Goal: Contribute content: Contribute content

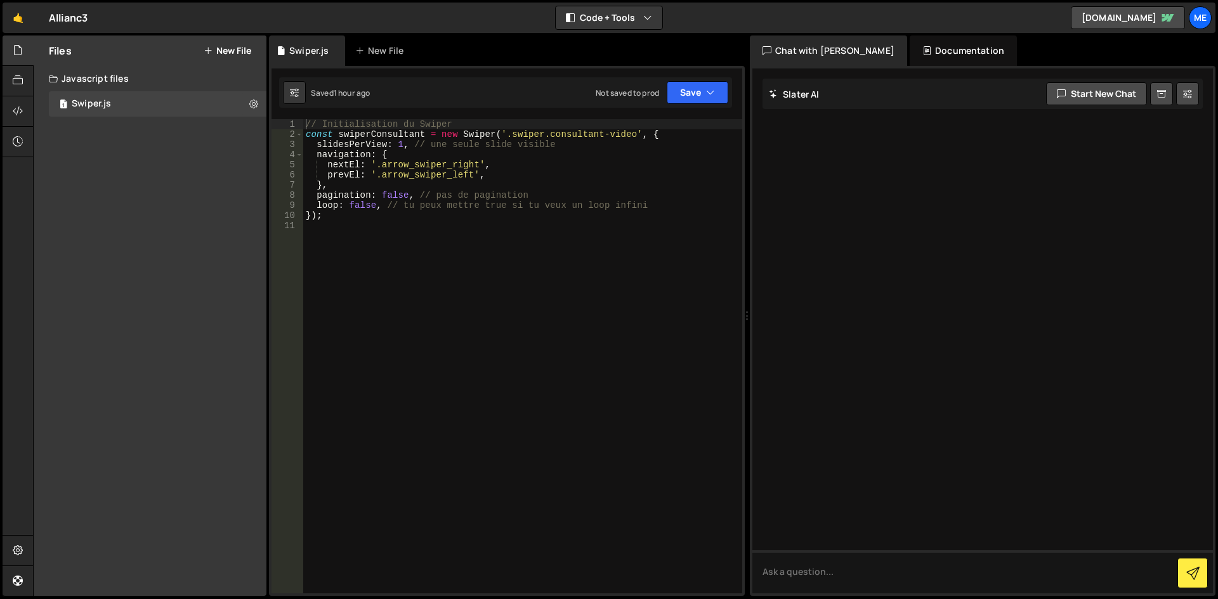
click at [258, 34] on div "Hold on a sec... Are you certain you wish to leave this page? Any changes you'v…" at bounding box center [609, 299] width 1218 height 599
click at [244, 50] on button "New File" at bounding box center [228, 51] width 48 height 10
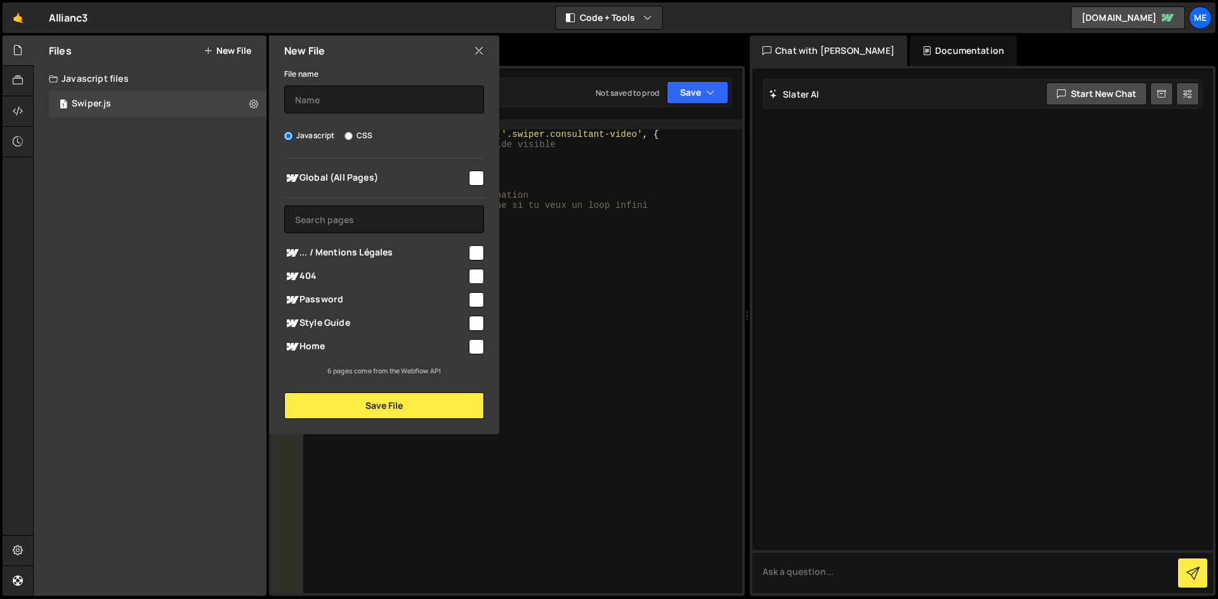
click at [324, 115] on div "File name Javascript CSS Global (All Pages) Save File" at bounding box center [384, 242] width 230 height 353
click at [327, 95] on input "text" at bounding box center [384, 100] width 200 height 28
type input "Lightbox"
click at [398, 183] on span "Global (All Pages)" at bounding box center [375, 178] width 183 height 15
checkbox input "true"
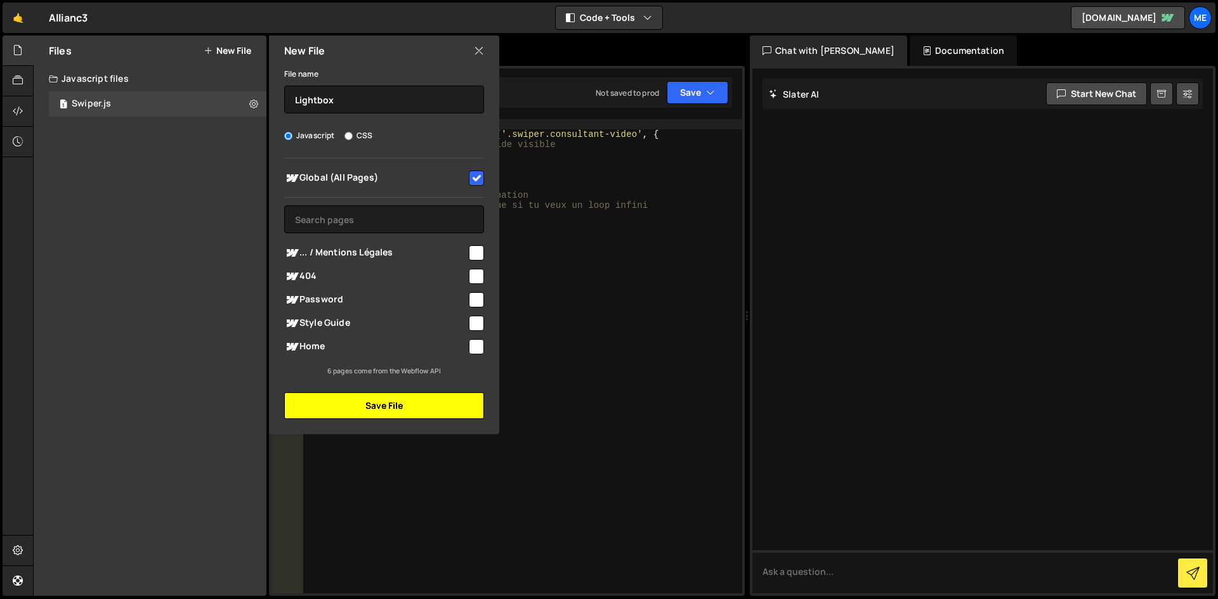
click at [409, 396] on button "Save File" at bounding box center [384, 406] width 200 height 27
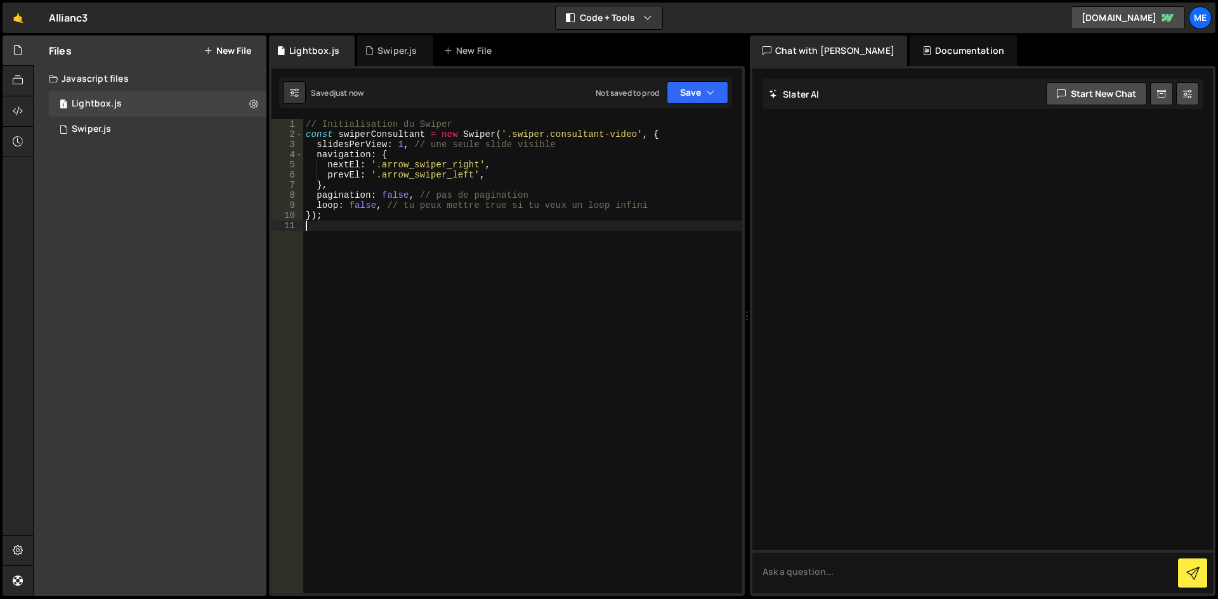
click at [569, 268] on div "// Initialisation du Swiper const swiperConsultant = new Swiper ( '.swiper.cons…" at bounding box center [522, 366] width 439 height 495
click at [136, 133] on div "1 Swiper.js 0" at bounding box center [158, 129] width 218 height 25
click at [143, 107] on div "1 Lightbox.js 0" at bounding box center [158, 103] width 218 height 25
click at [242, 100] on div "1 Lightbox.js 0" at bounding box center [158, 103] width 218 height 25
click at [247, 102] on button at bounding box center [253, 104] width 23 height 23
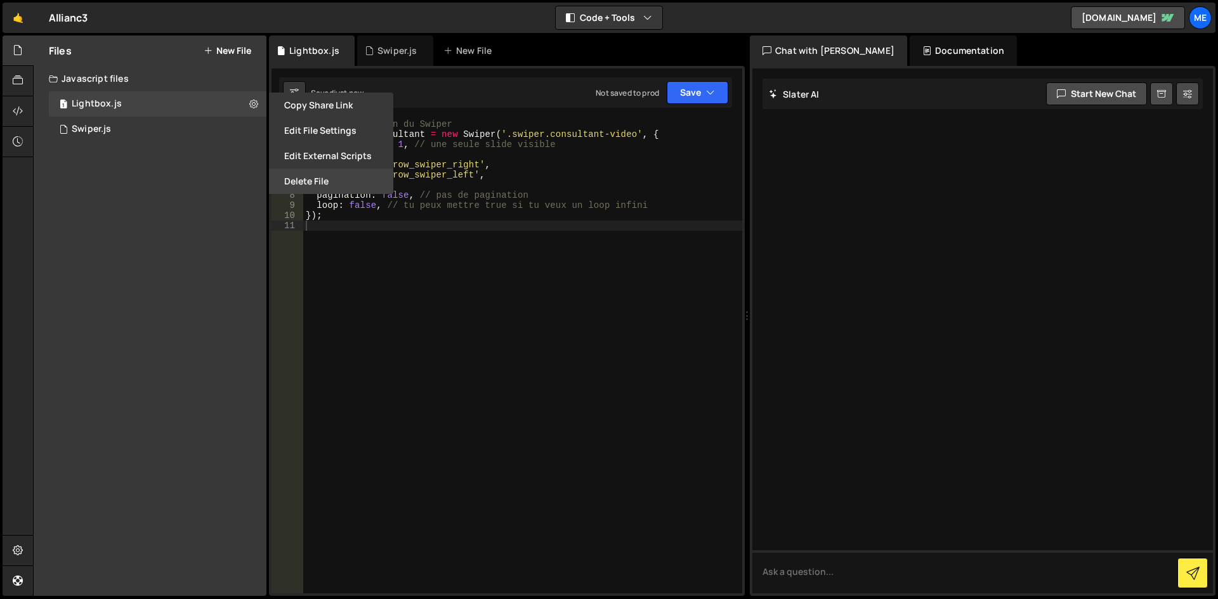
click at [323, 183] on button "Delete File" at bounding box center [331, 181] width 124 height 25
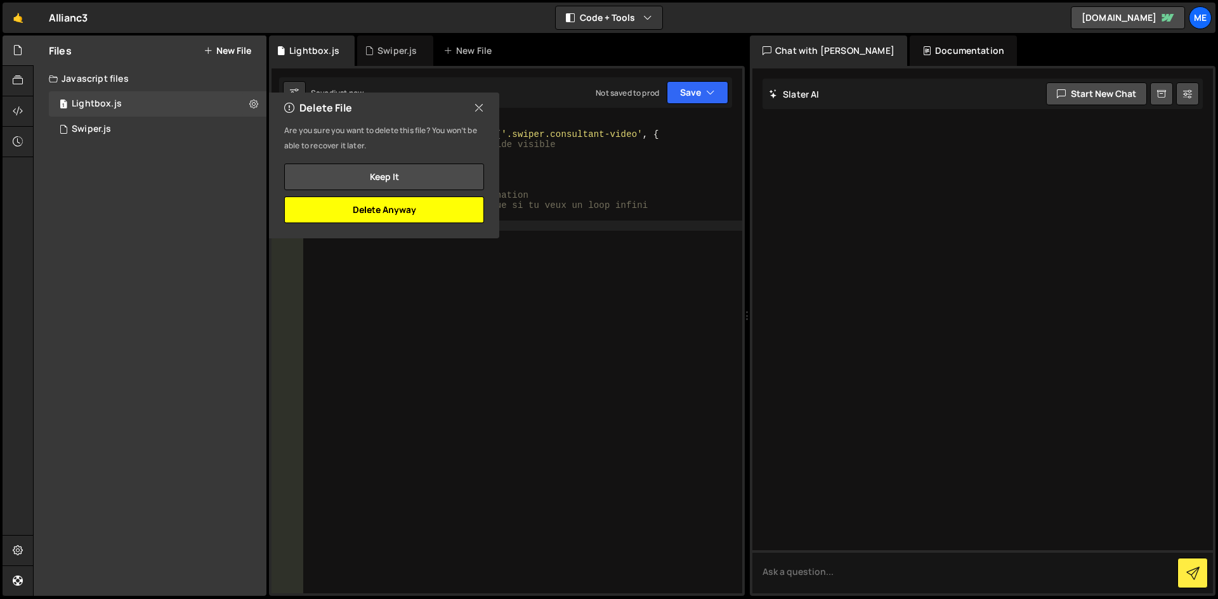
click at [391, 216] on button "Delete Anyway" at bounding box center [384, 210] width 200 height 27
checkbox input "false"
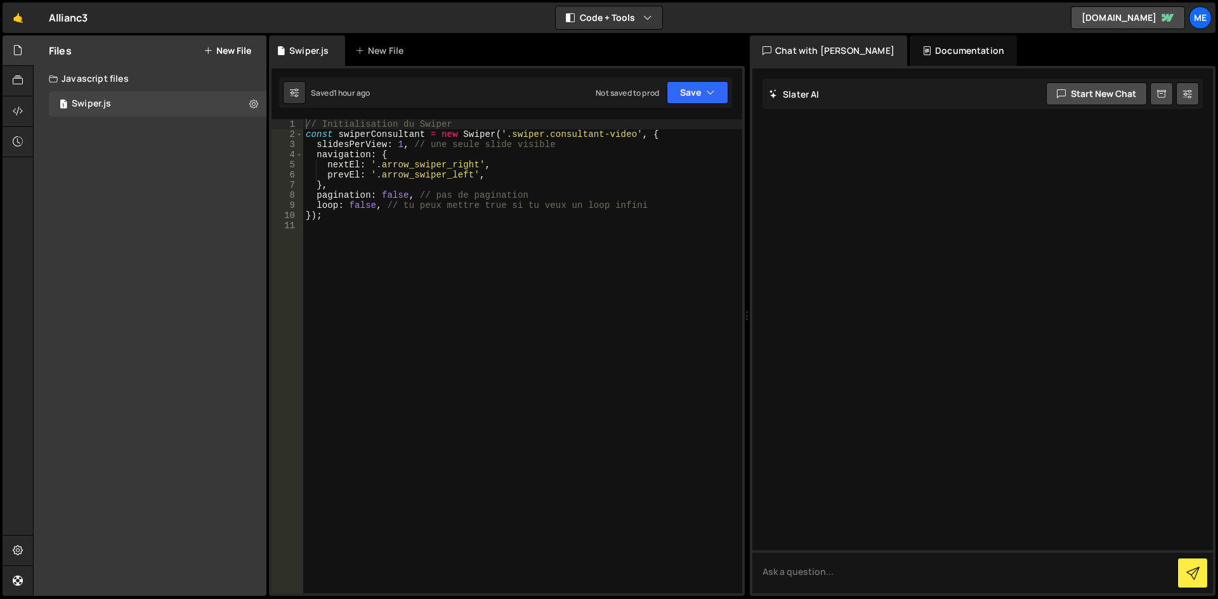
click at [224, 44] on div "Files New File" at bounding box center [150, 51] width 233 height 30
click at [223, 51] on button "New File" at bounding box center [228, 51] width 48 height 10
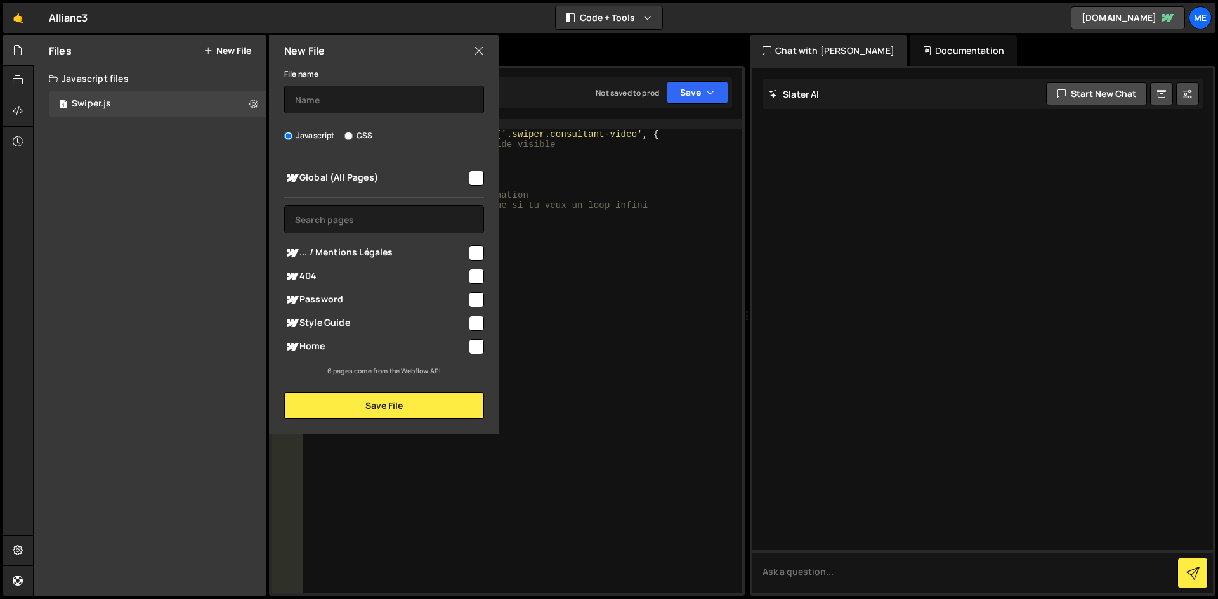
click at [365, 138] on label "CSS" at bounding box center [358, 135] width 28 height 13
click at [353, 138] on input "CSS" at bounding box center [348, 136] width 8 height 8
radio input "true"
click at [416, 105] on input "text" at bounding box center [384, 100] width 200 height 28
type input "Lightbox"
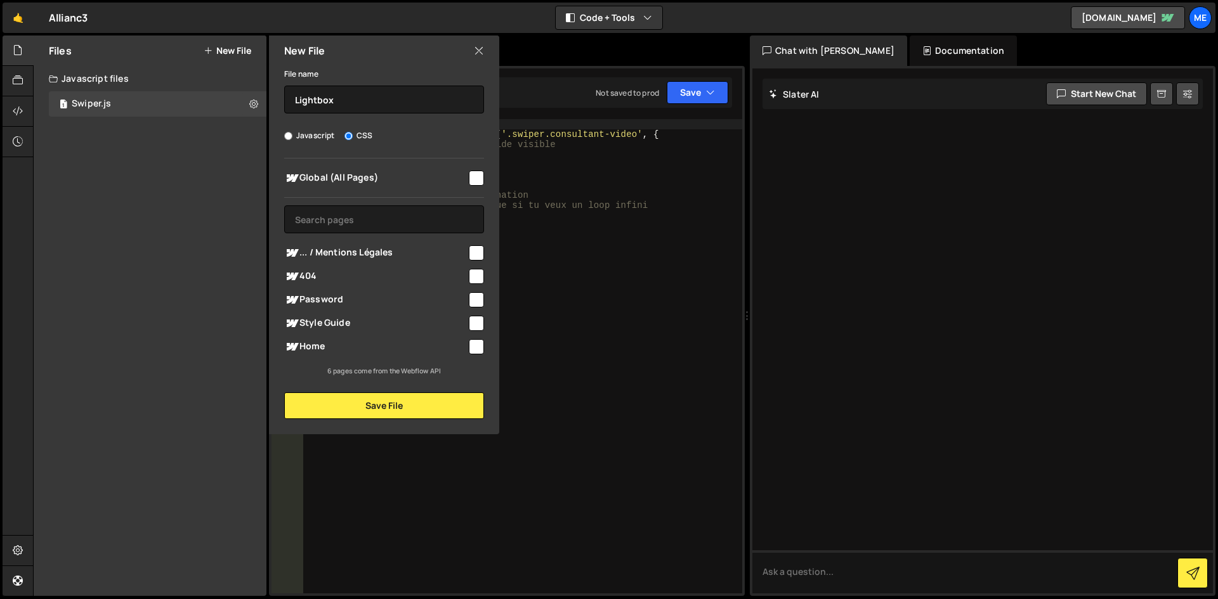
click at [457, 184] on span "Global (All Pages)" at bounding box center [375, 178] width 183 height 15
checkbox input "true"
click at [369, 416] on button "Save File" at bounding box center [384, 406] width 200 height 27
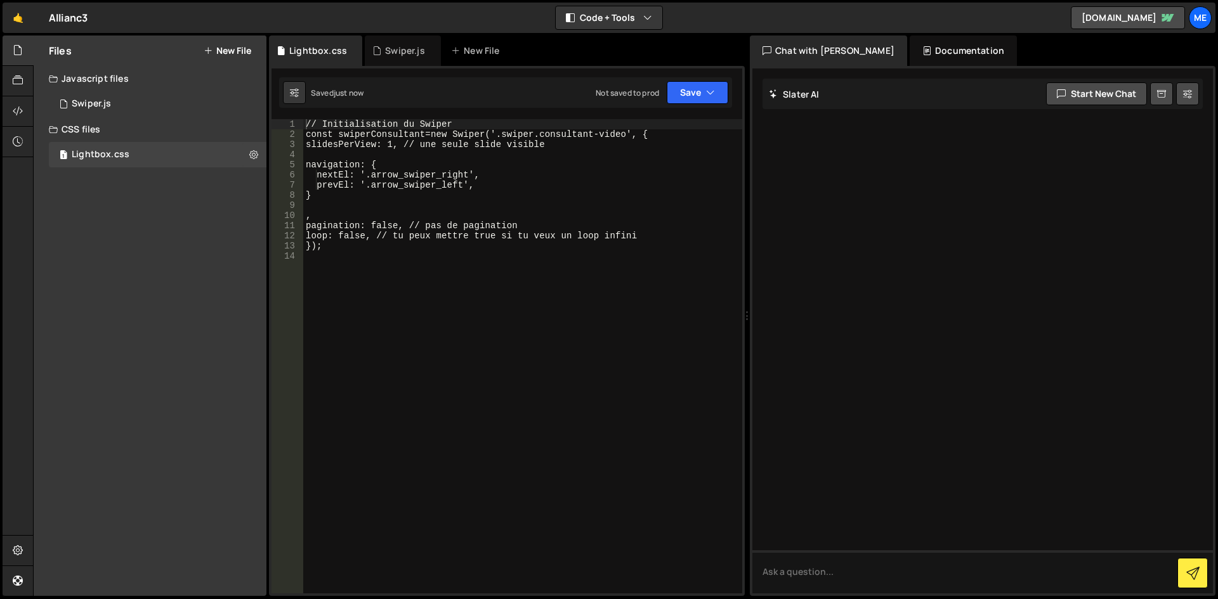
click at [485, 277] on div "// Initialisation du Swiper const swiperConsultant=new Swiper('.swiper.consulta…" at bounding box center [522, 366] width 439 height 495
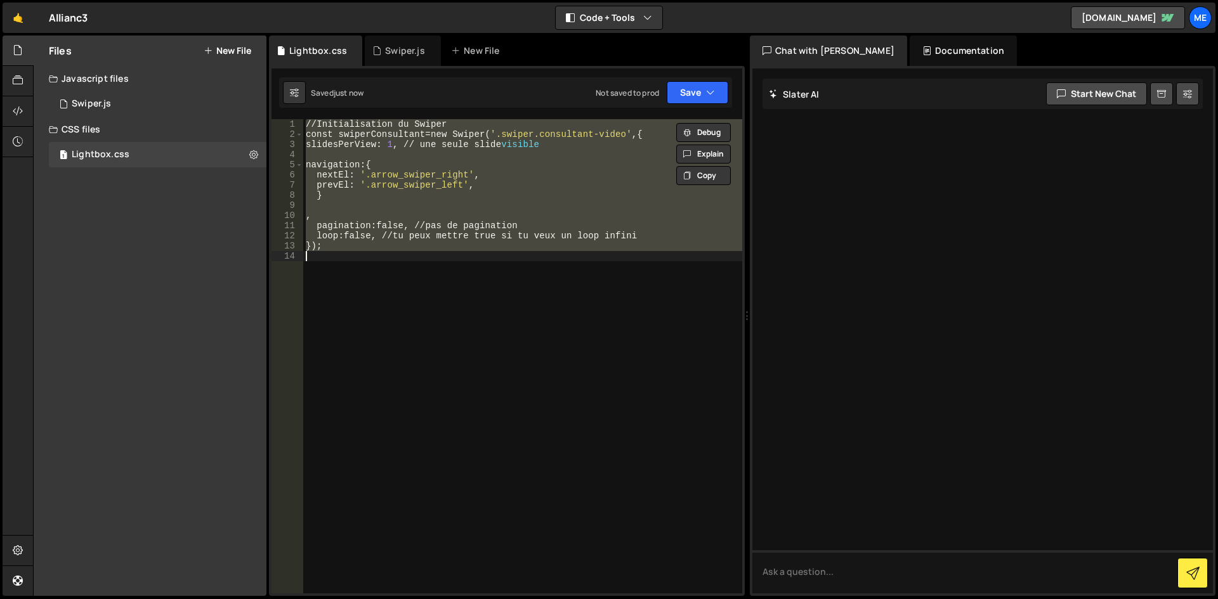
paste textarea
type textarea "}"
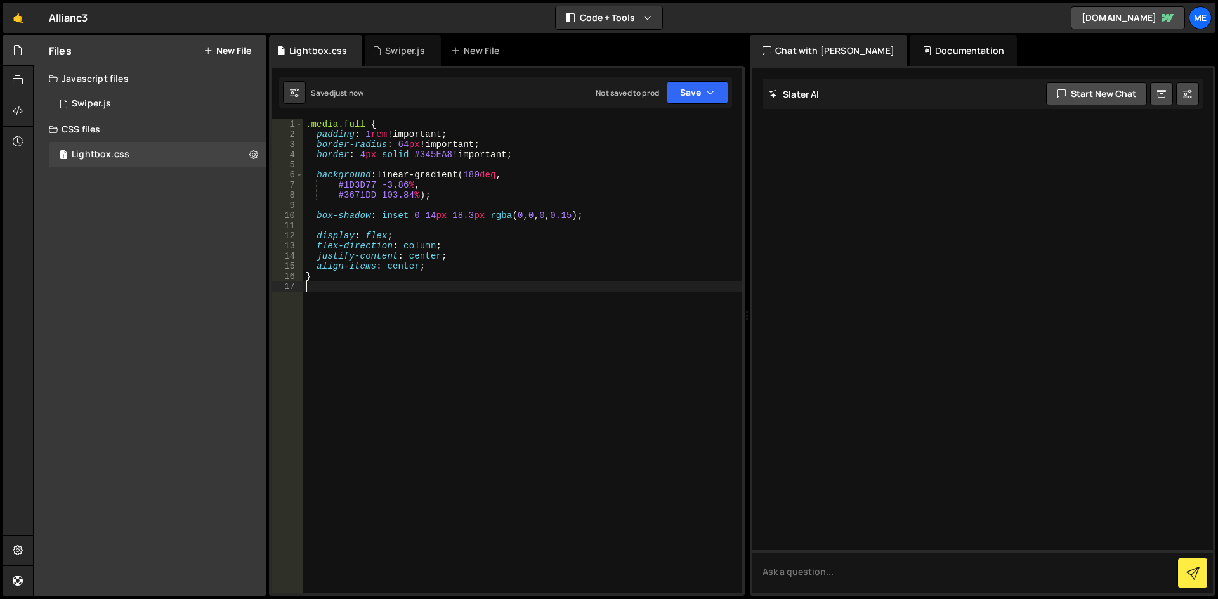
click at [485, 277] on div ".media.full { padding : 1 rem !important ; border-radius : 64 px !important ; b…" at bounding box center [522, 366] width 439 height 495
click at [412, 191] on div ".media.full { padding : 1 rem !important ; border-radius : 64 px !important ; b…" at bounding box center [522, 366] width 439 height 495
click at [418, 270] on div ".media.full { padding : 1 rem !important ; border-radius : 64 px !important ; b…" at bounding box center [522, 366] width 439 height 495
click at [689, 103] on button "Save" at bounding box center [698, 92] width 62 height 23
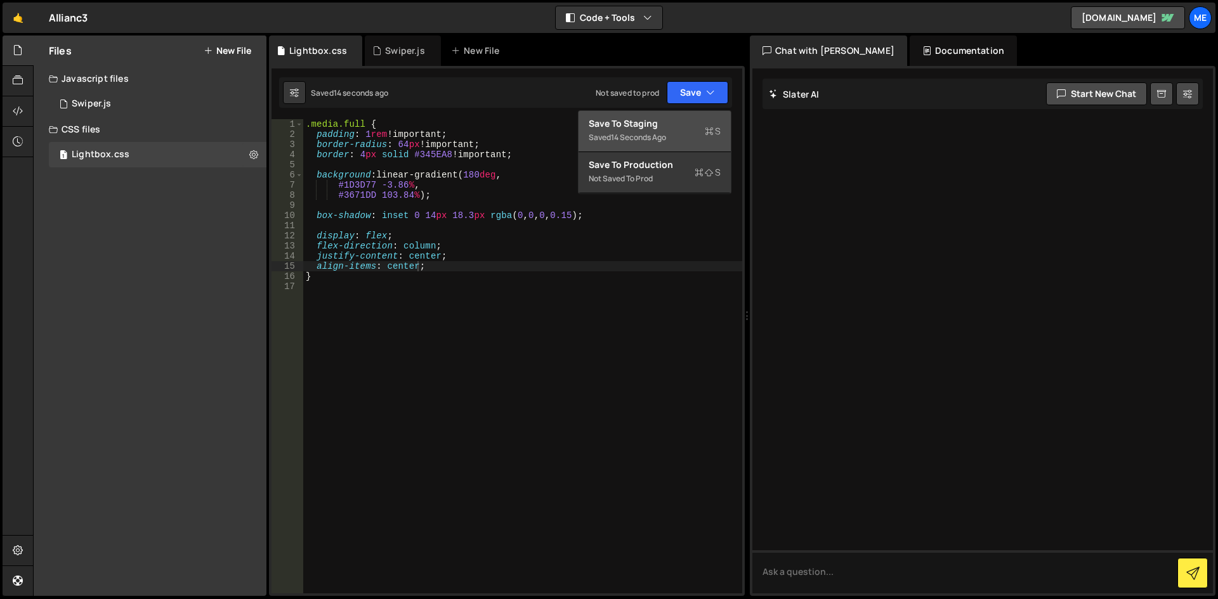
click at [681, 134] on div "Saved 14 seconds ago" at bounding box center [655, 137] width 132 height 15
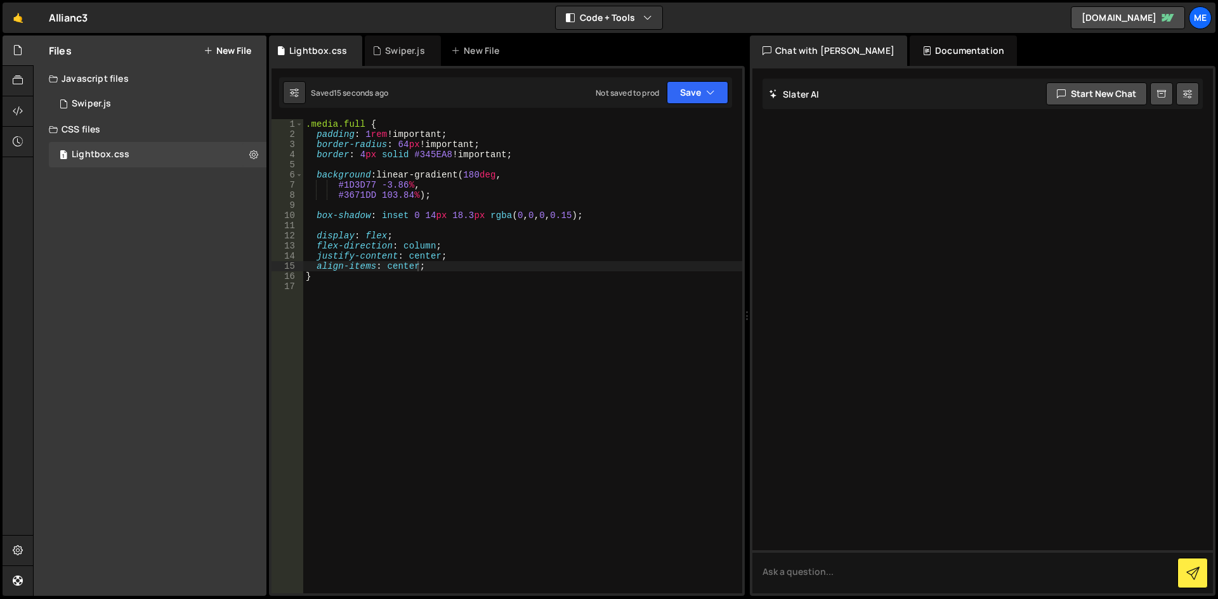
click at [617, 287] on div ".media.full { padding : 1 rem !important ; border-radius : 64 px !important ; b…" at bounding box center [522, 366] width 439 height 495
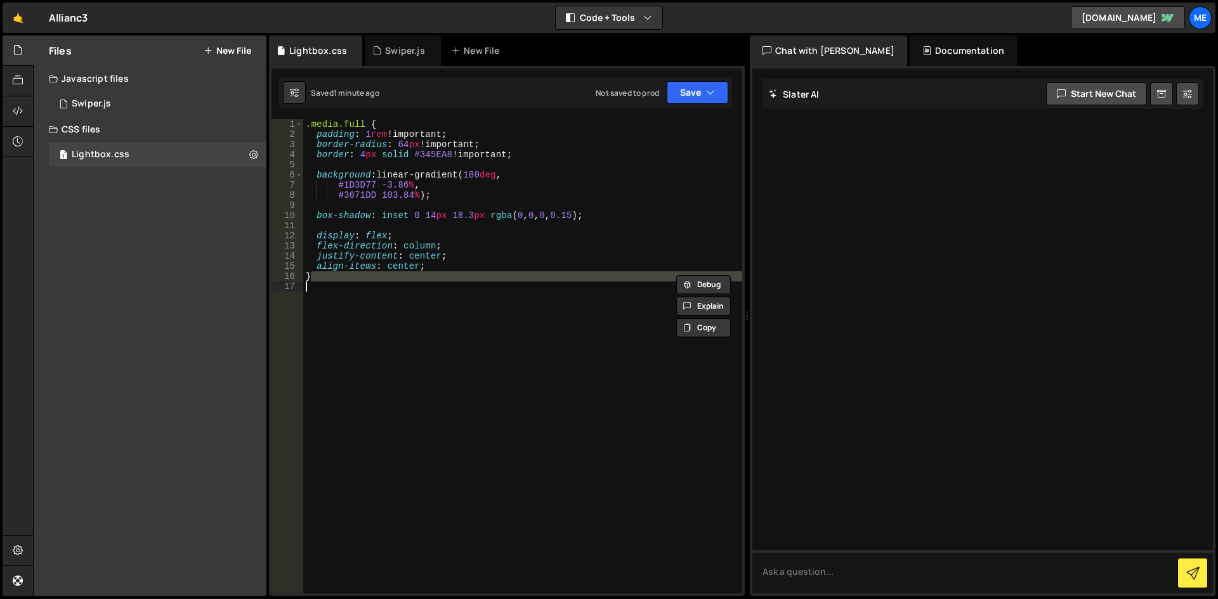
click at [581, 242] on div ".media.full { padding : 1 rem !important ; border-radius : 64 px !important ; b…" at bounding box center [522, 366] width 439 height 495
type textarea "}"
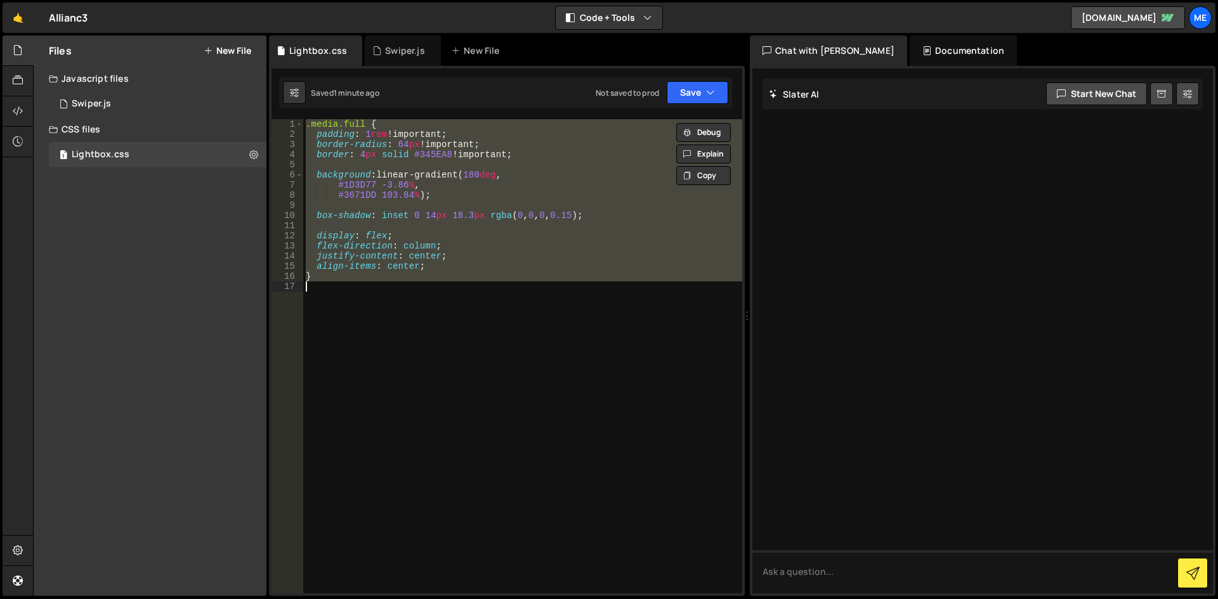
paste textarea
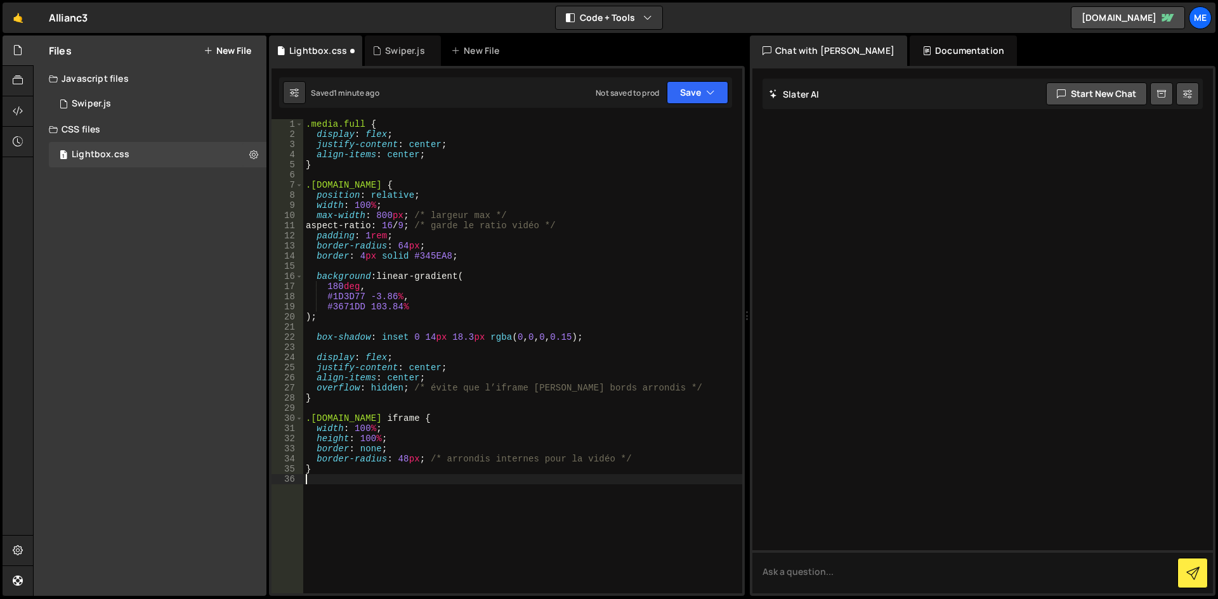
type textarea "/* arrondis internes pour la vidéo */"
